Goal: Transaction & Acquisition: Purchase product/service

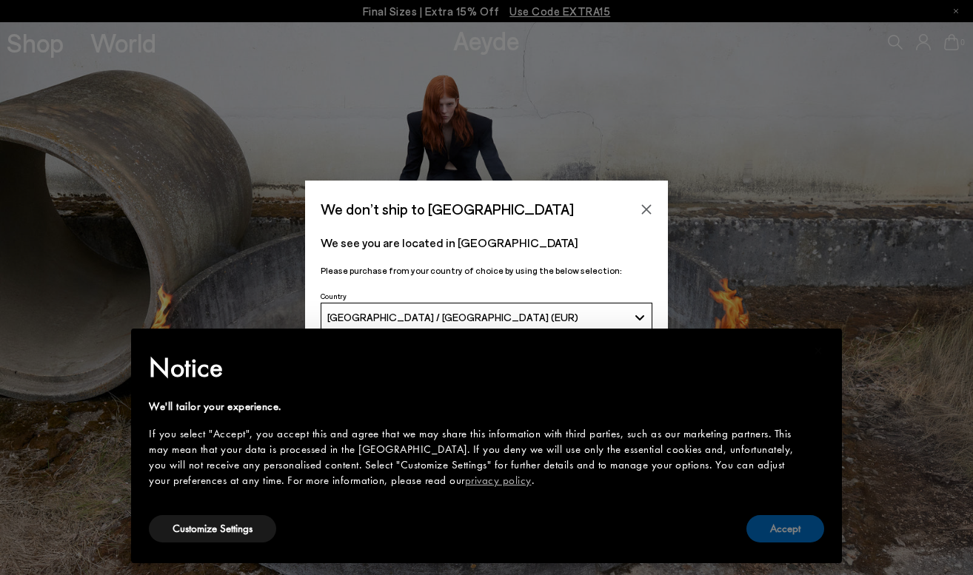
click at [795, 522] on button "Accept" at bounding box center [785, 528] width 78 height 27
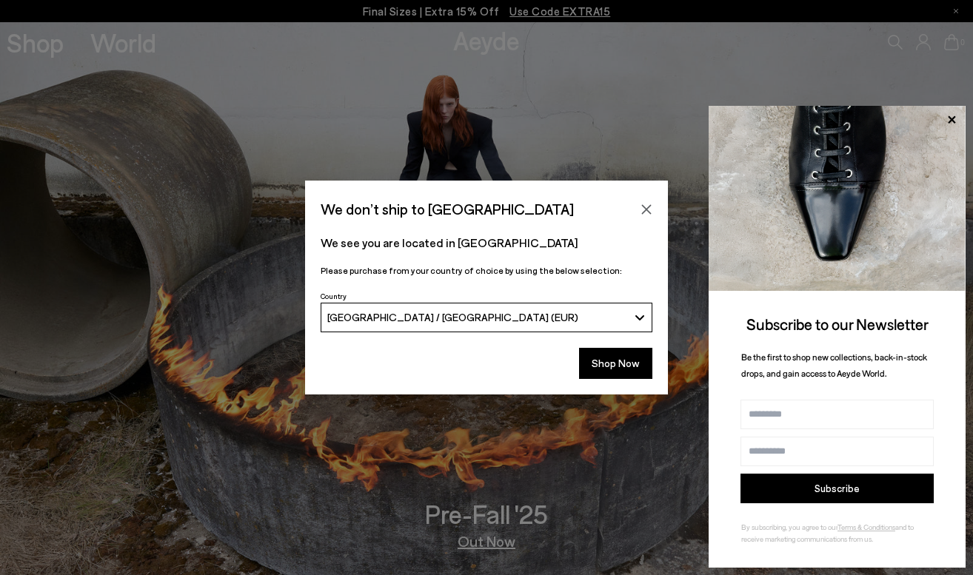
click at [637, 317] on button "[GEOGRAPHIC_DATA] / [GEOGRAPHIC_DATA] (EUR)" at bounding box center [486, 318] width 332 height 30
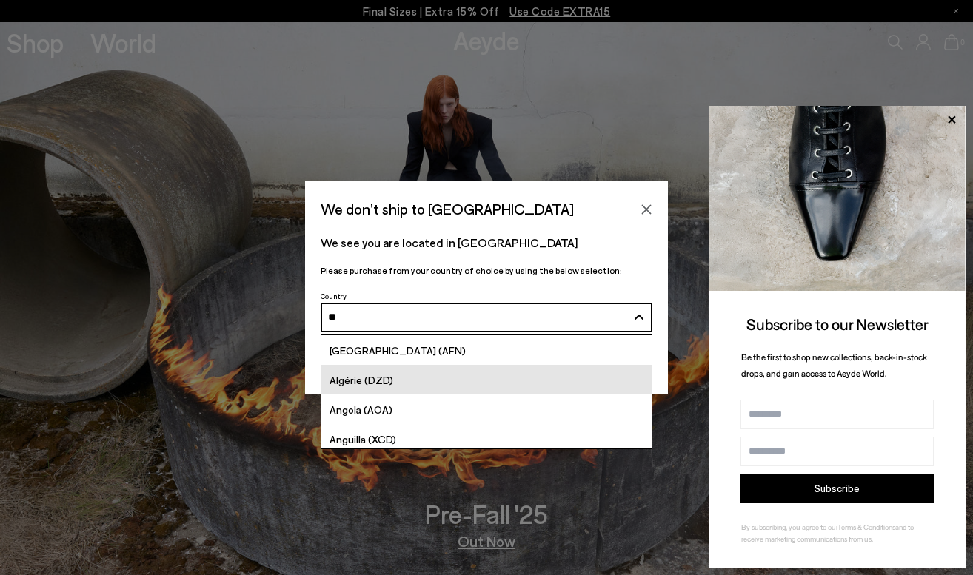
type input "***"
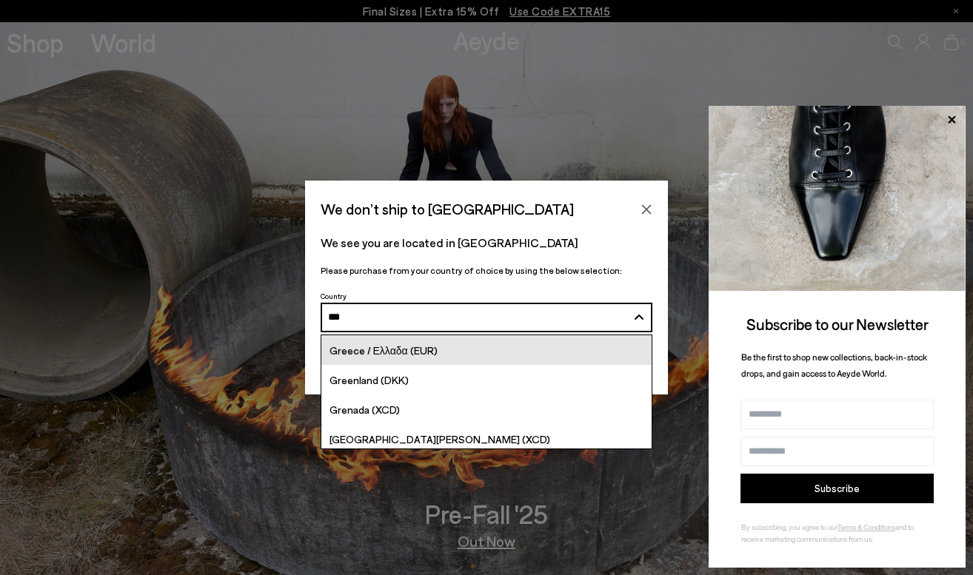
click at [434, 351] on span "Greece / Ελλαδα (EUR)" at bounding box center [383, 350] width 108 height 13
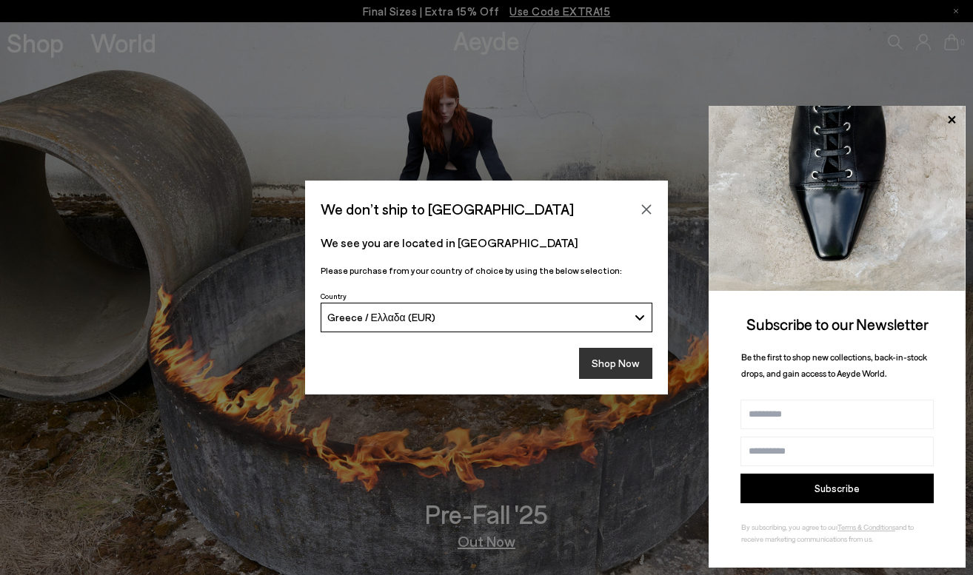
click at [642, 360] on button "Shop Now" at bounding box center [615, 363] width 73 height 31
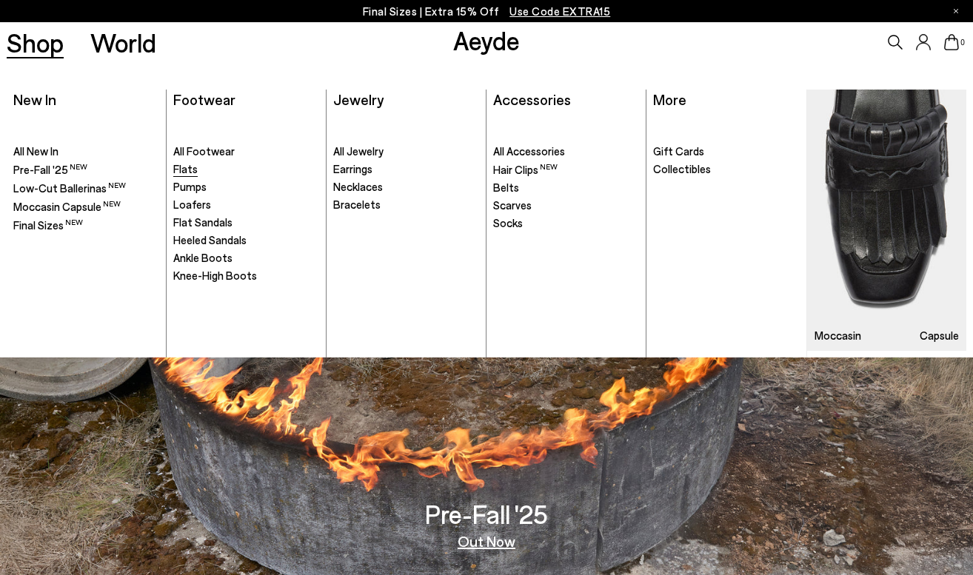
click at [189, 169] on span "Flats" at bounding box center [185, 168] width 24 height 13
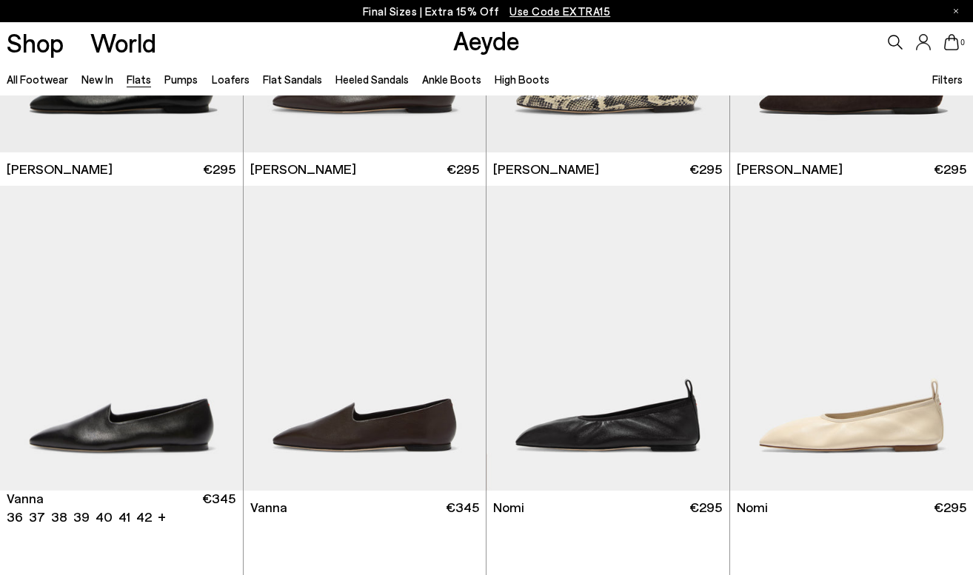
scroll to position [342, 0]
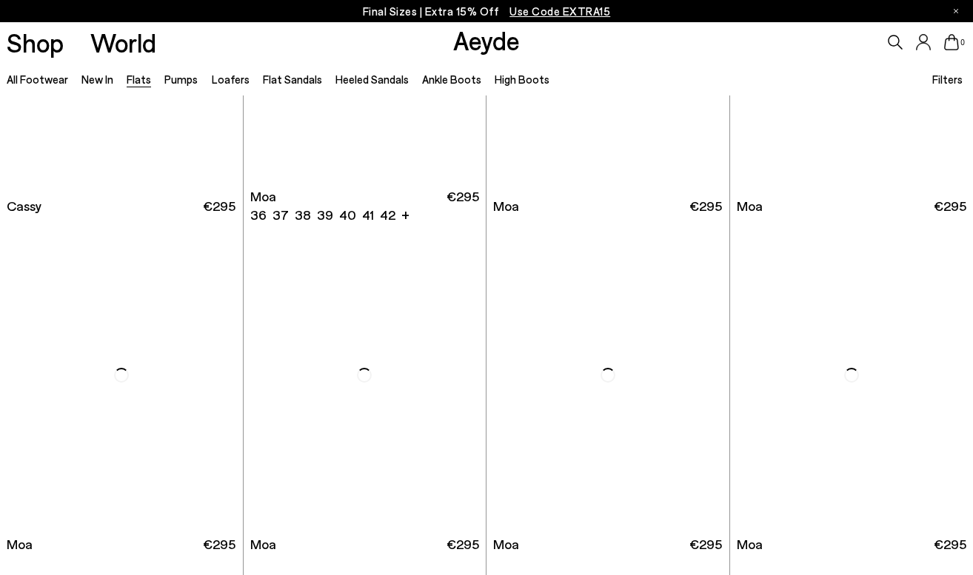
scroll to position [1961, 0]
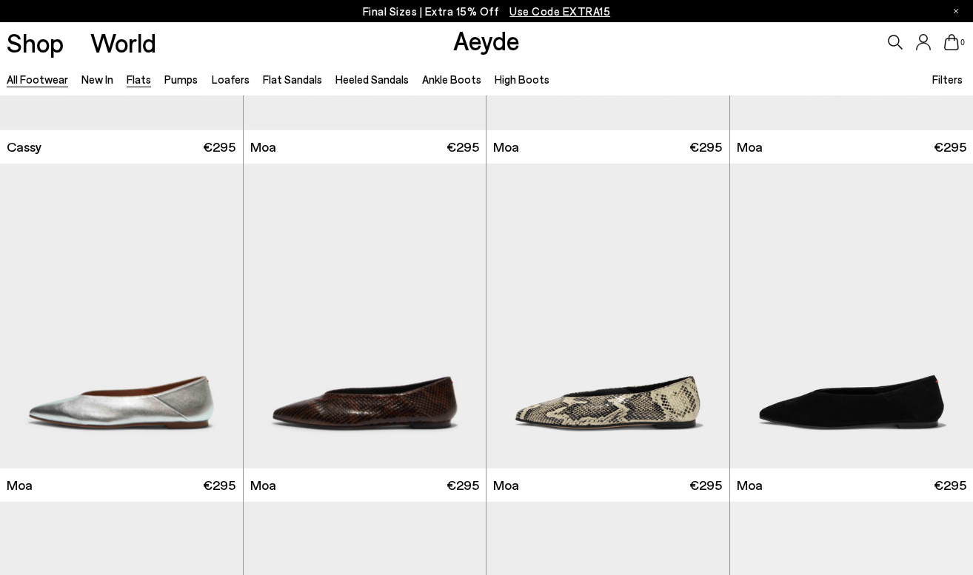
click at [42, 85] on link "All Footwear" at bounding box center [37, 79] width 61 height 13
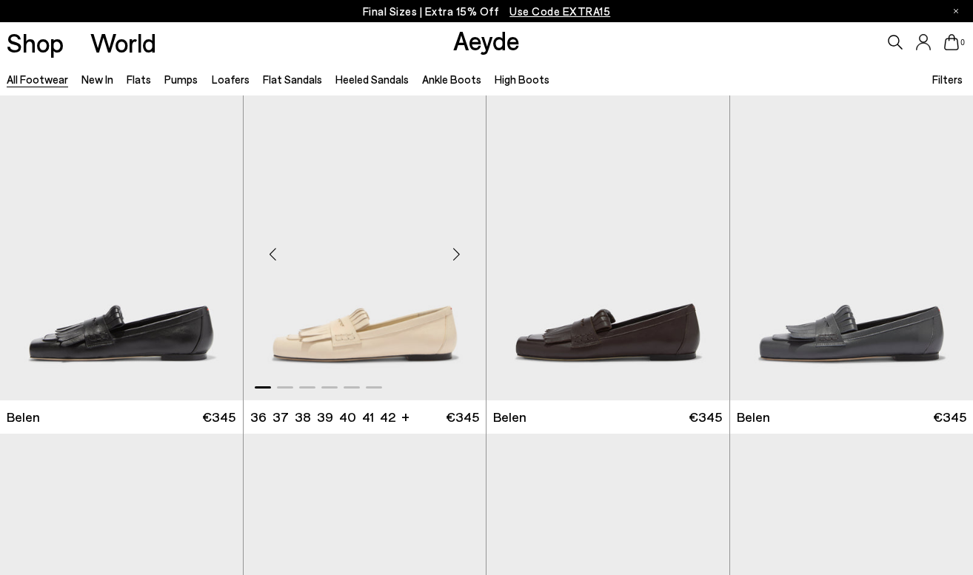
scroll to position [305, 0]
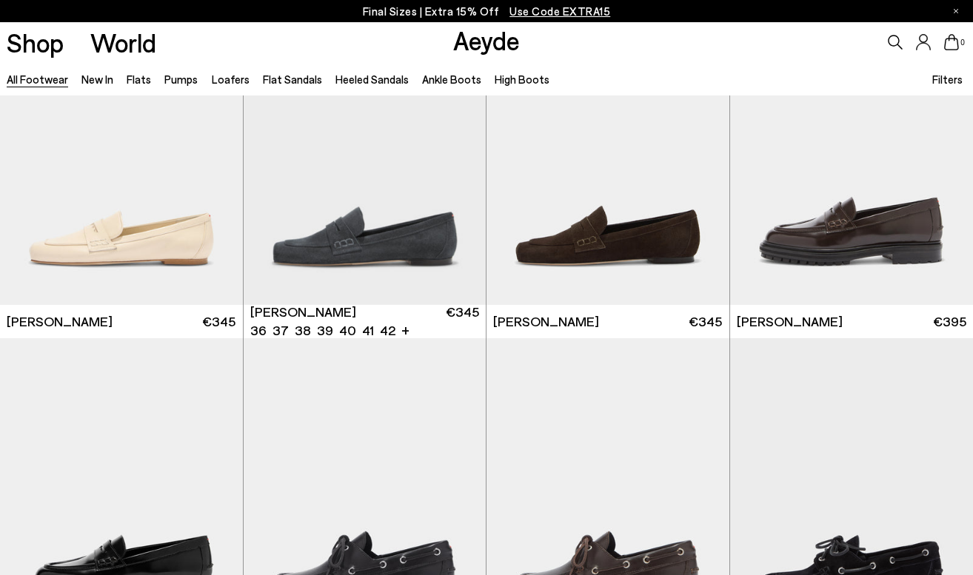
scroll to position [1152, 0]
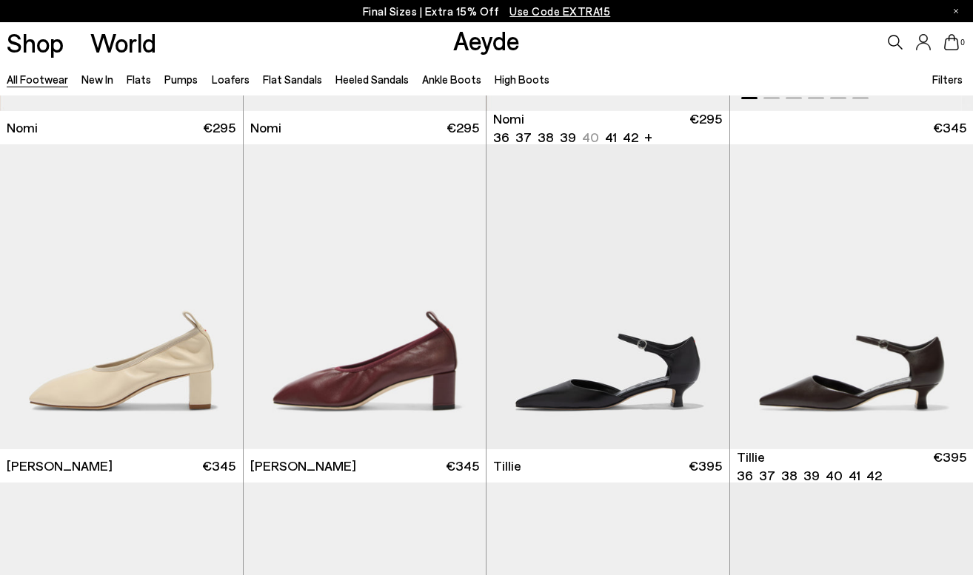
scroll to position [3372, 0]
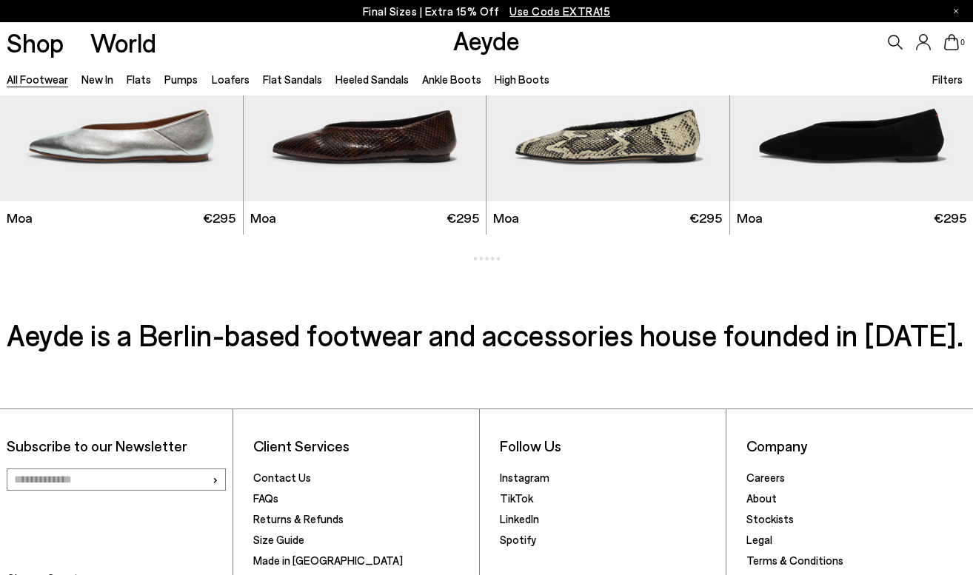
scroll to position [5953, 0]
